Goal: Task Accomplishment & Management: Use online tool/utility

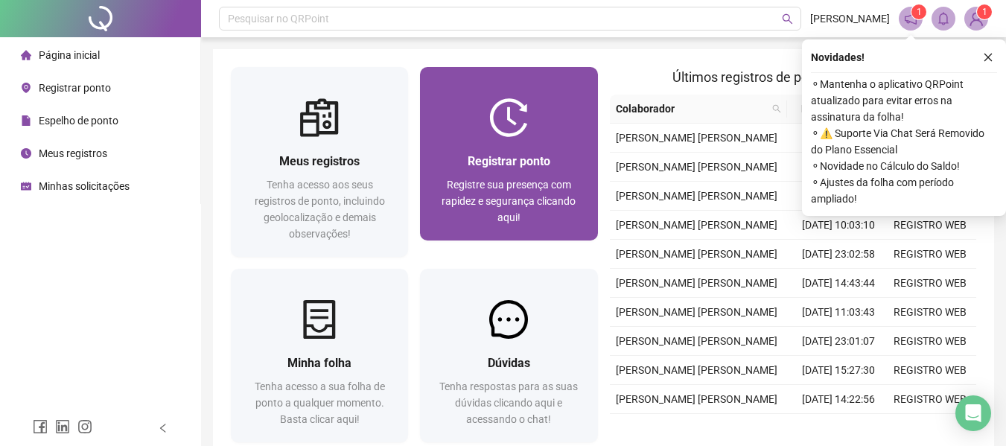
click at [509, 206] on span "Registre sua presença com rapidez e segurança clicando aqui!" at bounding box center [509, 201] width 134 height 45
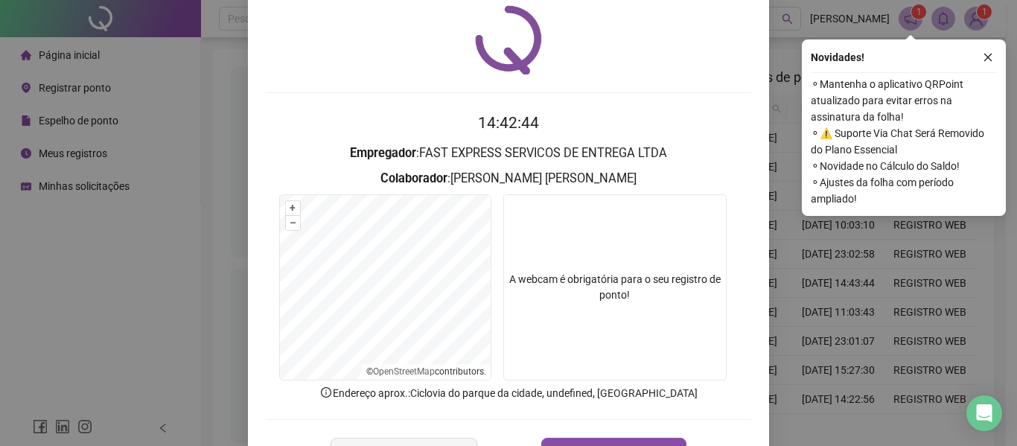
scroll to position [103, 0]
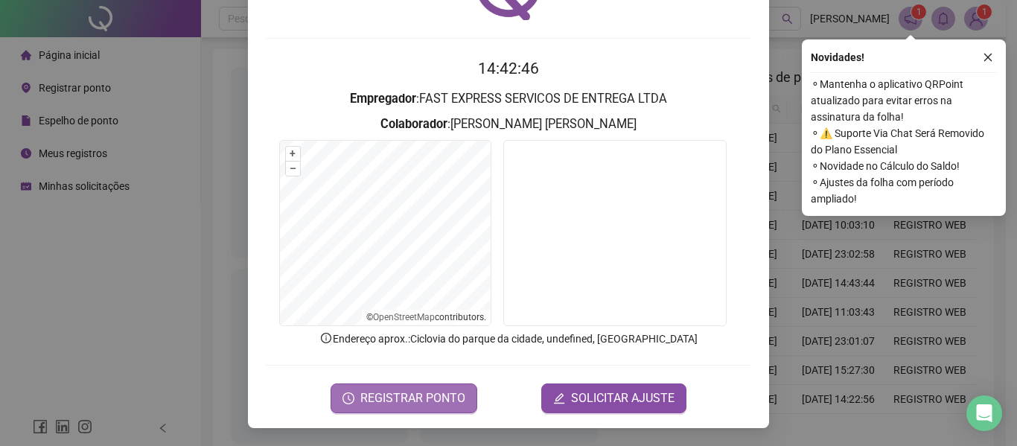
click at [416, 403] on span "REGISTRAR PONTO" at bounding box center [413, 399] width 105 height 18
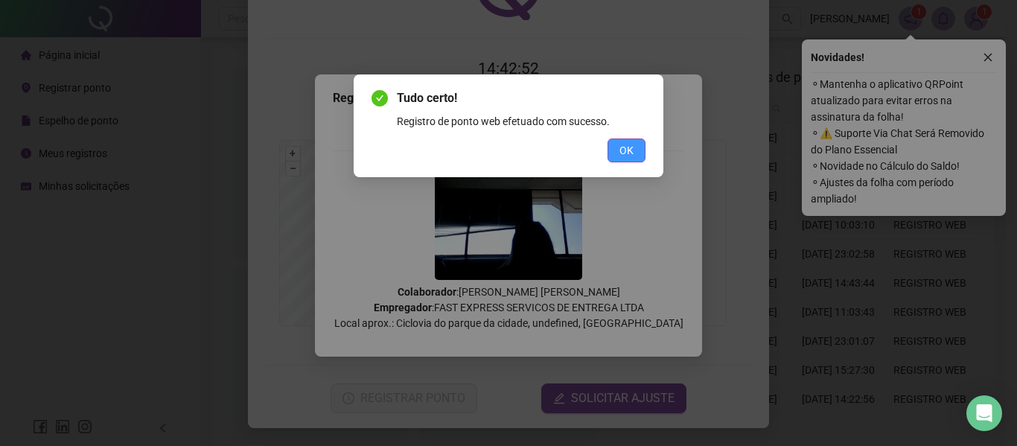
click at [625, 154] on span "OK" at bounding box center [627, 150] width 14 height 16
